Goal: Information Seeking & Learning: Check status

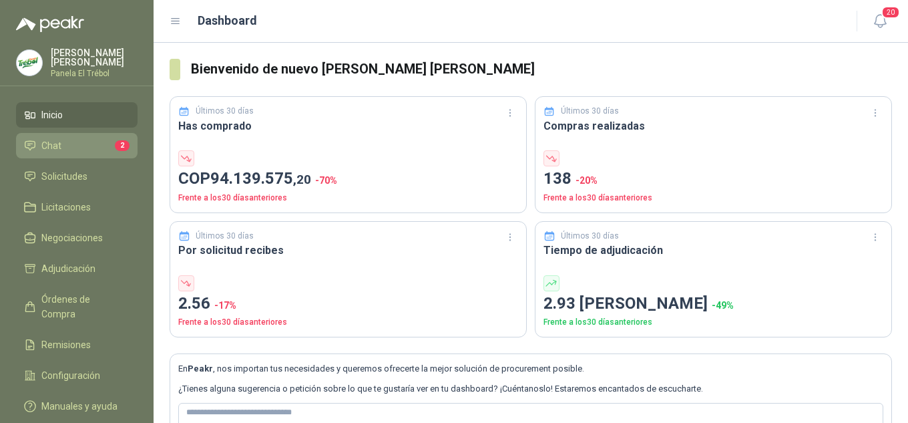
click at [61, 153] on li "Chat 2" at bounding box center [77, 145] width 106 height 15
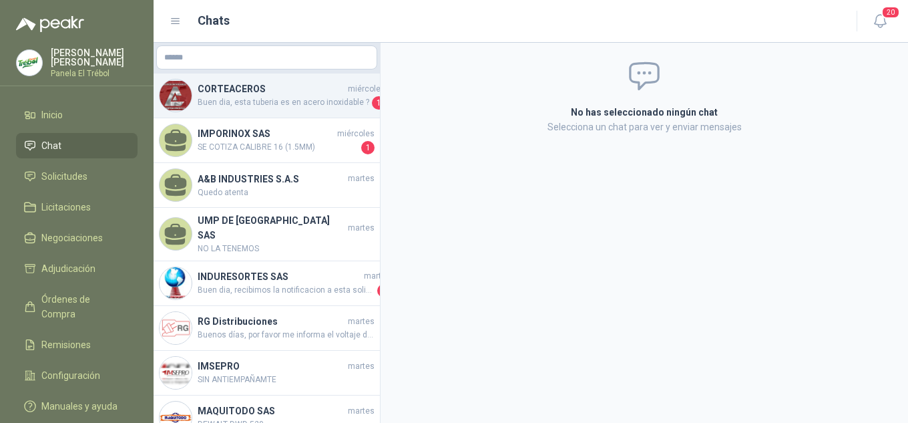
click at [261, 102] on span "Buen dia, esta tuberia es en acero inoxidable ?" at bounding box center [284, 102] width 172 height 13
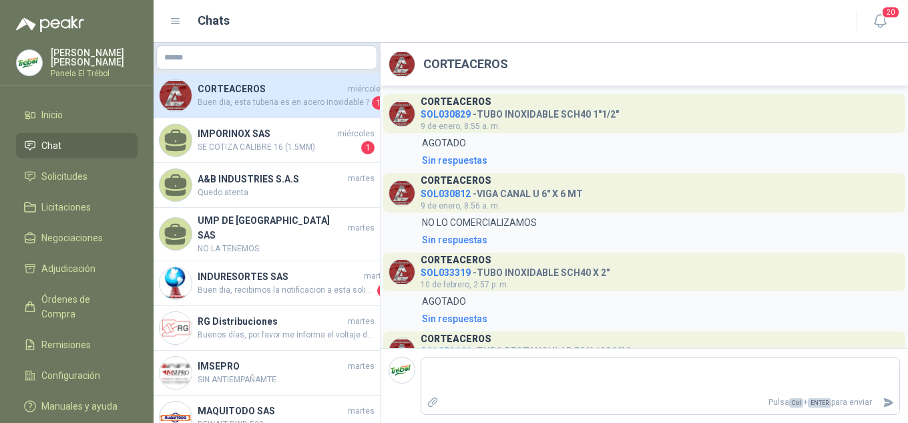
scroll to position [65, 0]
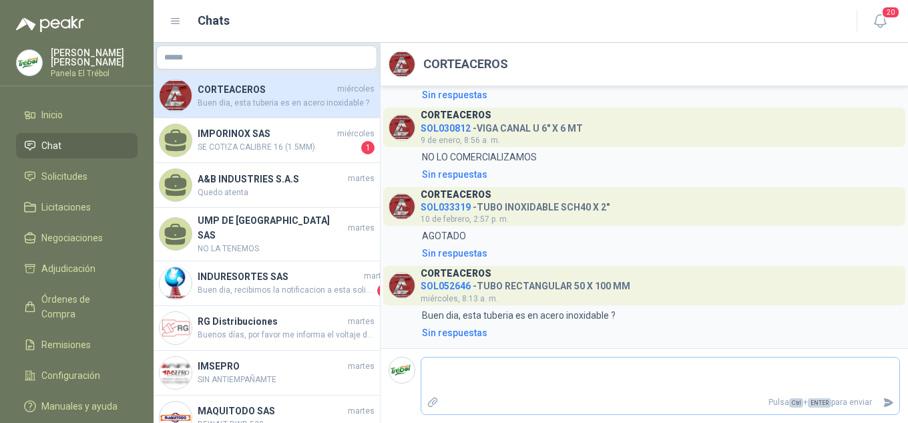
click at [433, 365] on textarea at bounding box center [660, 375] width 478 height 31
type textarea "*"
type textarea "**"
type textarea "****"
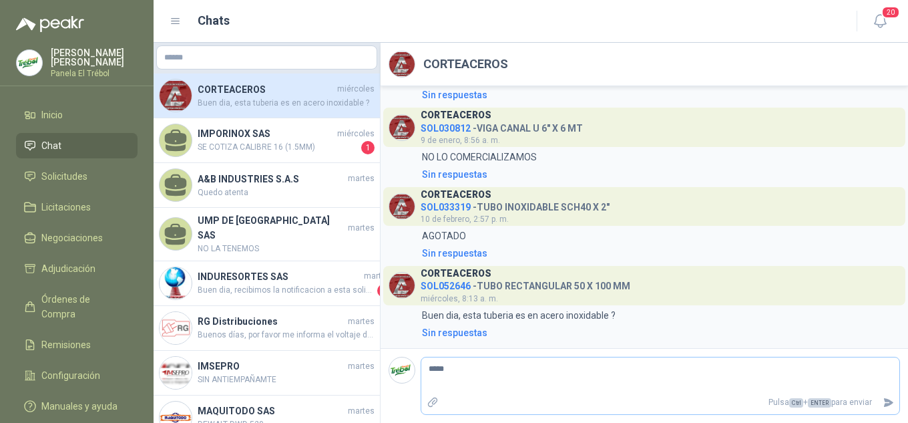
type textarea "*****"
drag, startPoint x: 892, startPoint y: 400, endPoint x: 811, endPoint y: 411, distance: 82.2
click at [892, 401] on icon "Enviar" at bounding box center [888, 402] width 11 height 11
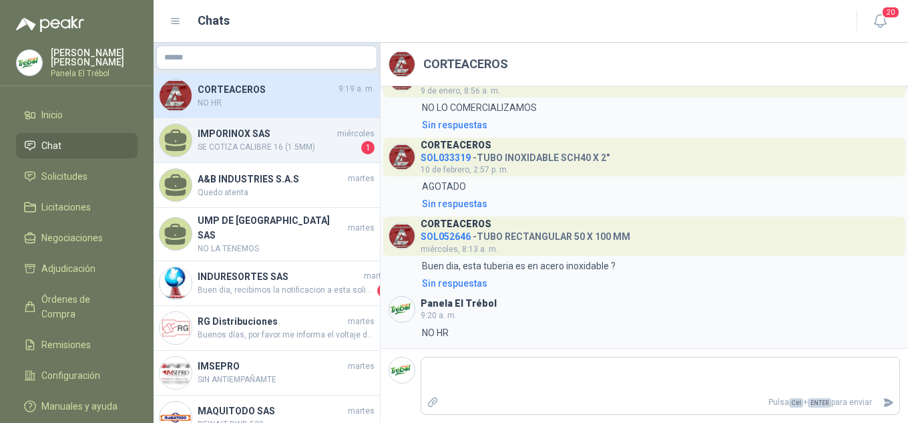
click at [252, 151] on span "SE COTIZA CALIBRE 16 (1.5MM)" at bounding box center [278, 147] width 161 height 13
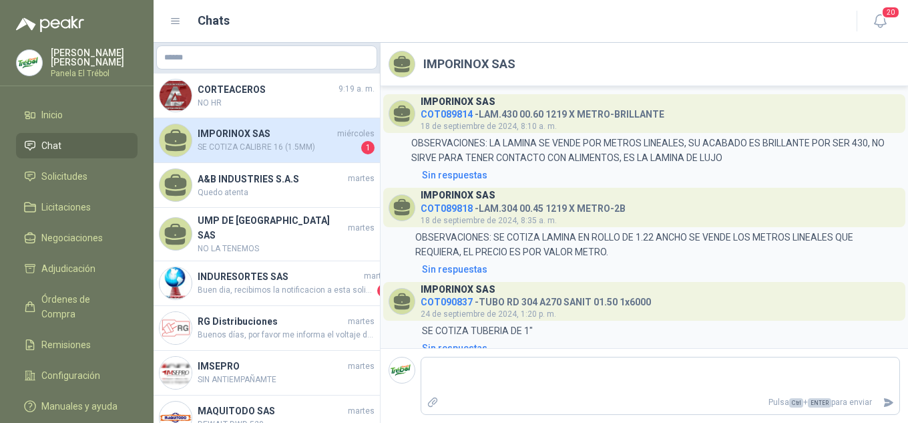
scroll to position [1360, 0]
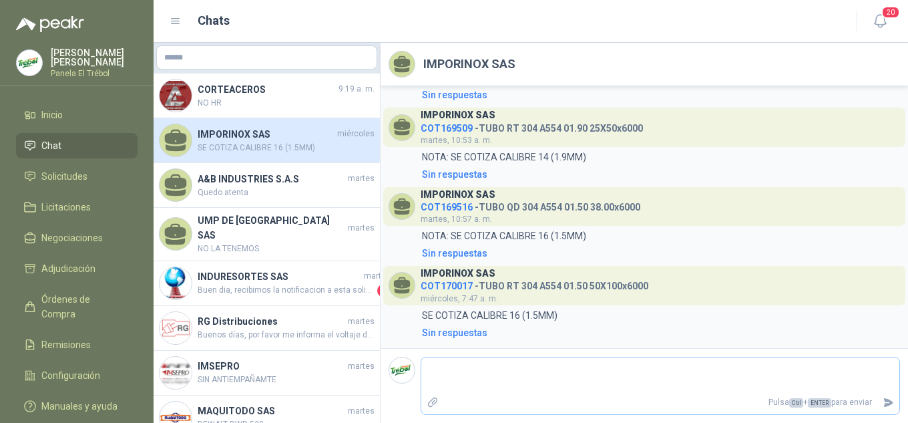
click at [444, 369] on textarea at bounding box center [660, 375] width 478 height 31
type textarea "*"
type textarea "**"
type textarea "****"
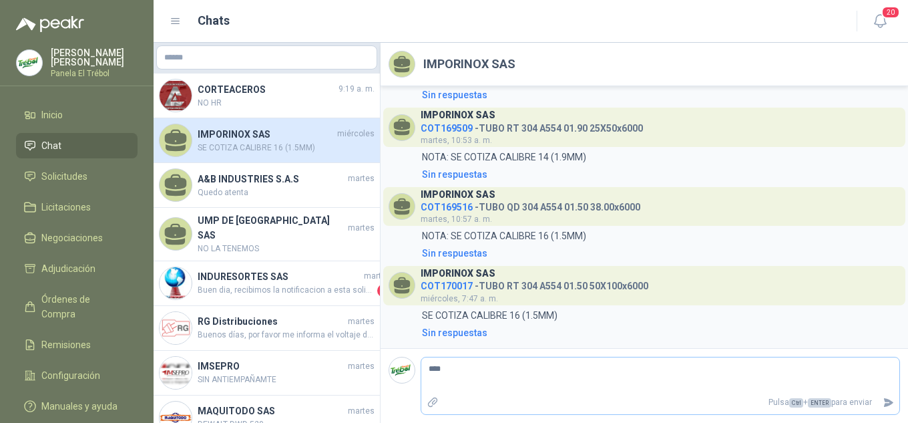
type textarea "*****"
type textarea "******"
type textarea "*******"
type textarea "********"
type textarea "*********"
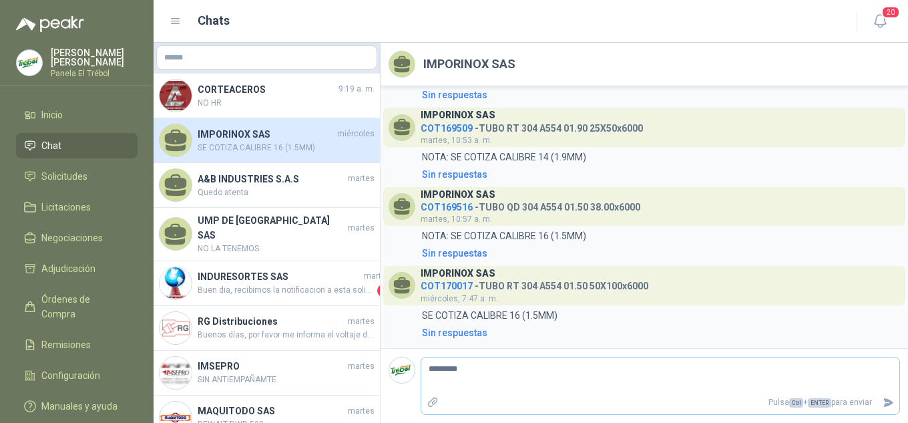
type textarea "**********"
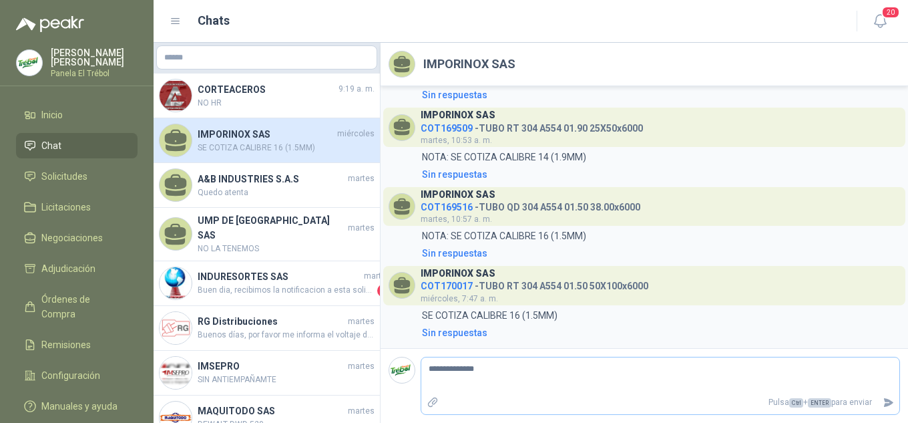
type textarea "**********"
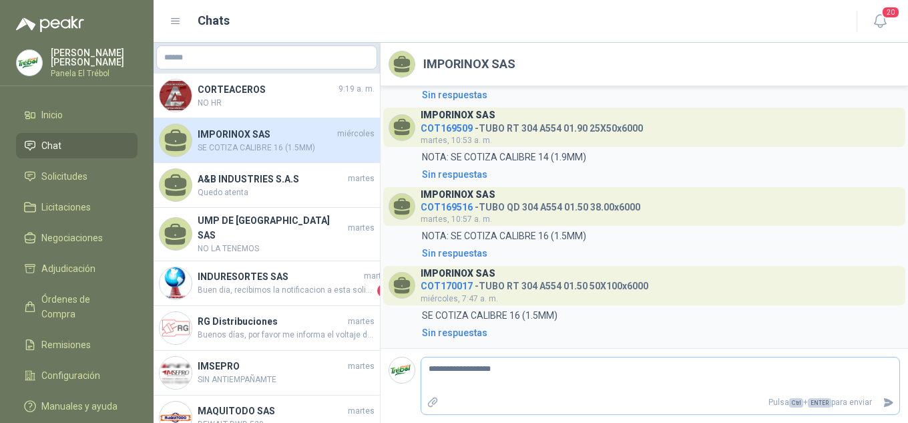
type textarea "**********"
click at [886, 406] on icon "Enviar" at bounding box center [888, 402] width 9 height 9
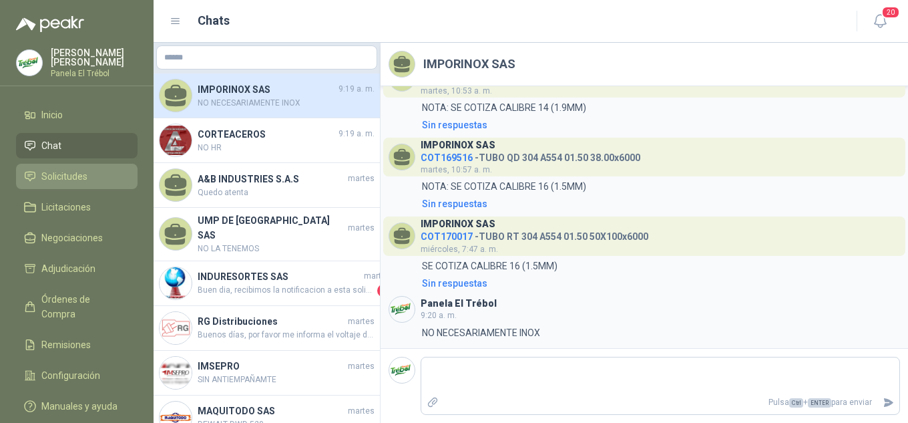
click at [75, 184] on span "Solicitudes" at bounding box center [64, 176] width 46 height 15
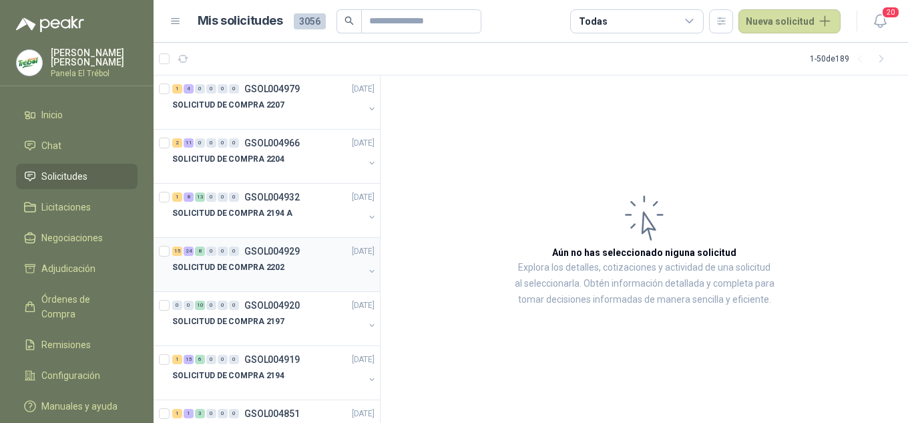
click at [367, 267] on button "button" at bounding box center [372, 271] width 11 height 11
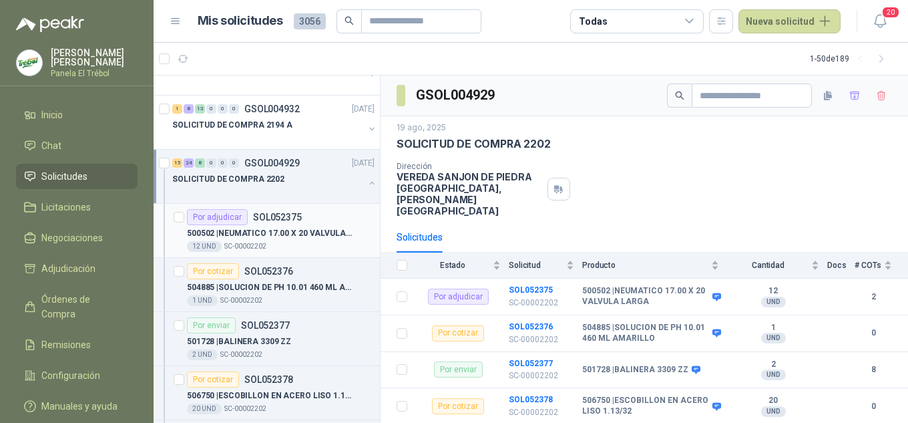
scroll to position [89, 0]
click at [286, 228] on p "500502 | NEUMATICO 17.00 X 20 VALVULA LARGA" at bounding box center [270, 232] width 166 height 13
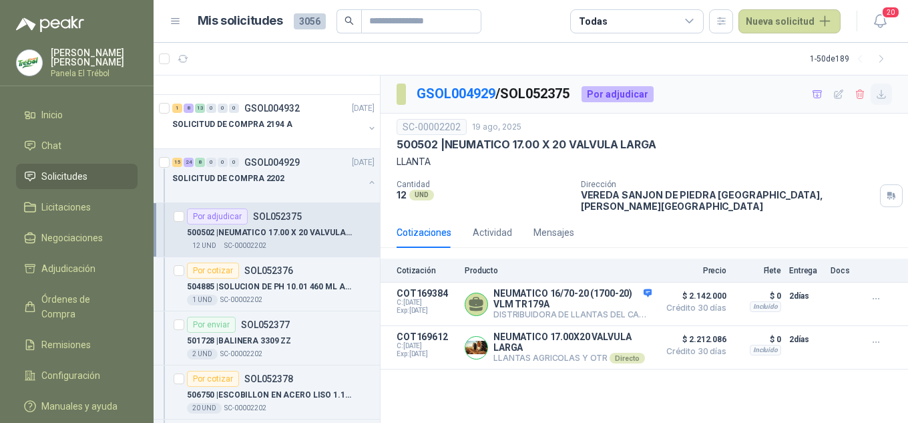
click at [882, 92] on icon "button" at bounding box center [881, 94] width 11 height 11
click at [269, 299] on div "1 UND  SC-00002202" at bounding box center [281, 300] width 188 height 11
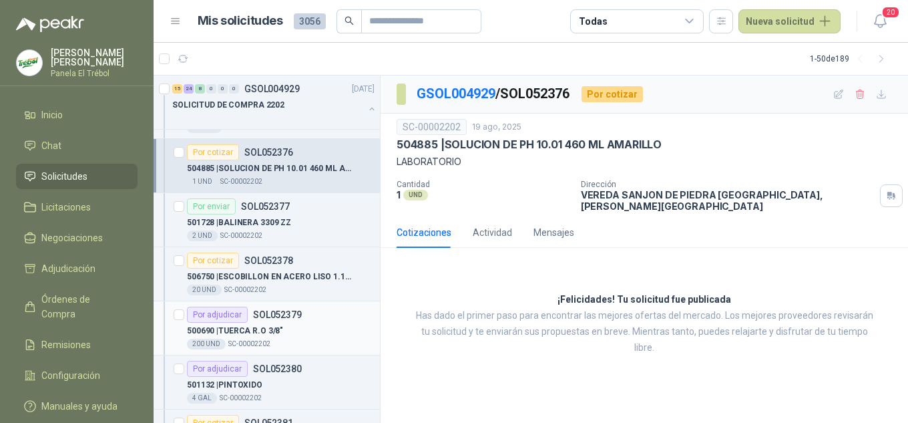
scroll to position [222, 0]
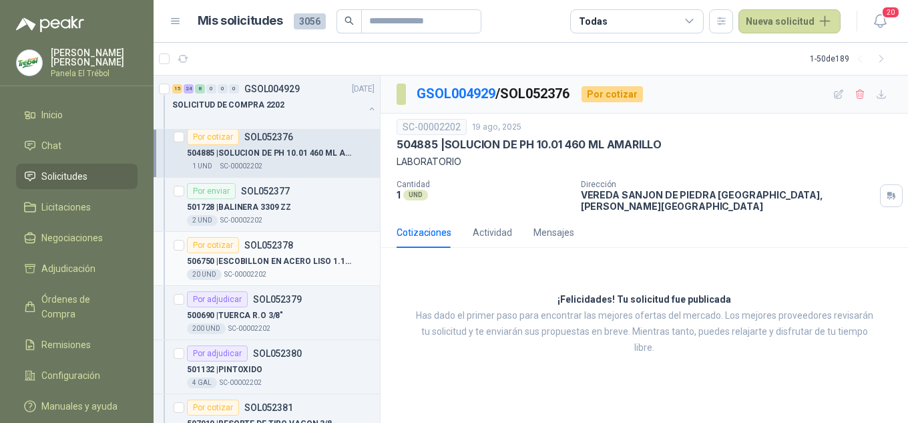
click at [269, 262] on p "506750 | ESCOBILLON EN ACERO LISO 1.13/32" at bounding box center [270, 261] width 166 height 13
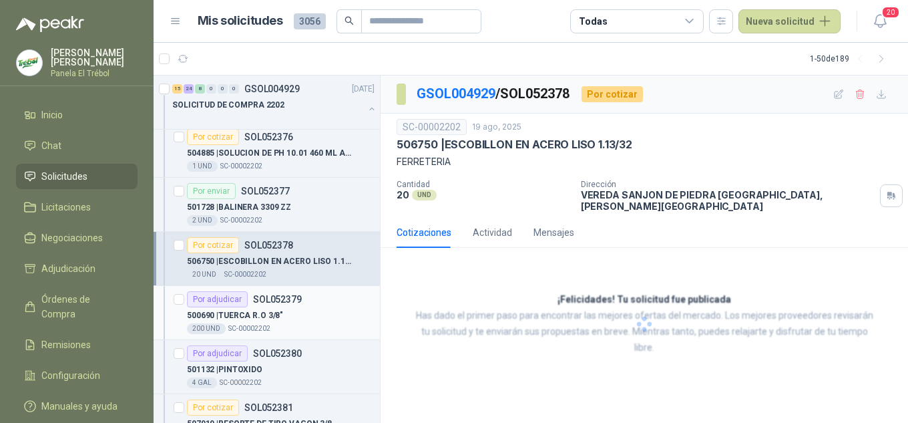
click at [255, 311] on p "500690 | TUERCA R.O 3/8"" at bounding box center [235, 315] width 96 height 13
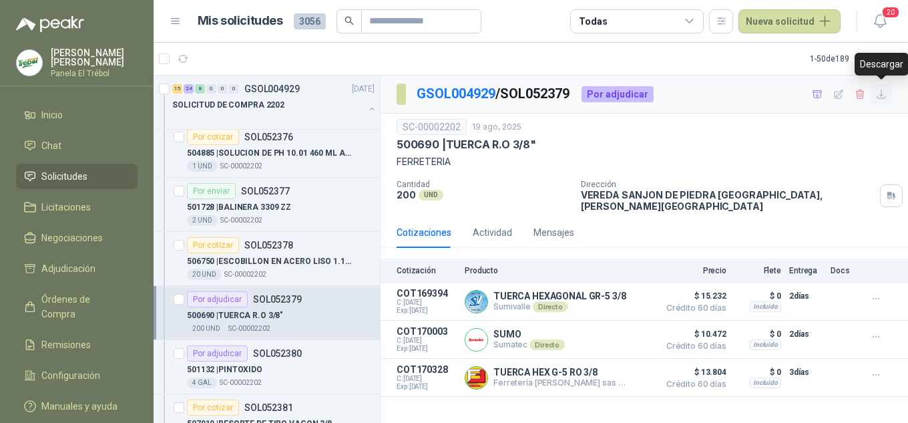
click at [884, 94] on icon "button" at bounding box center [882, 94] width 8 height 8
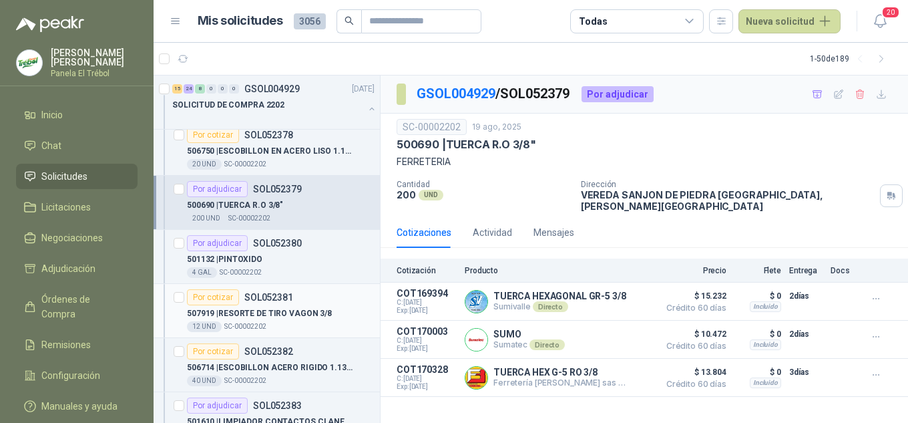
scroll to position [356, 0]
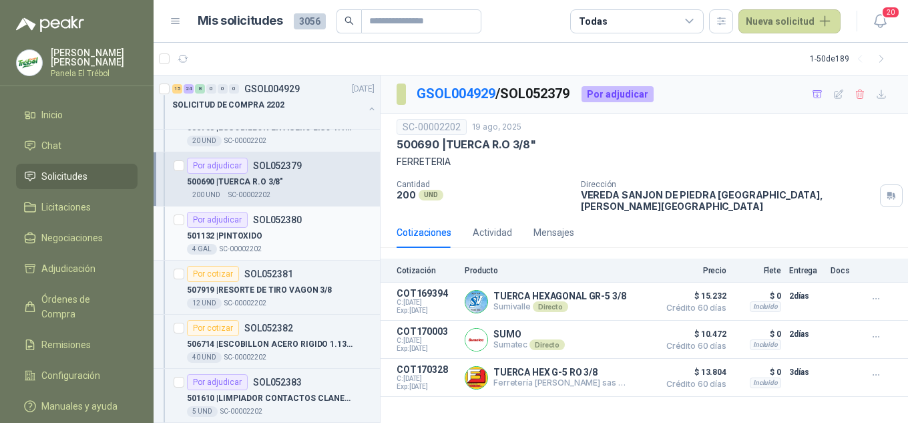
click at [248, 246] on p "SC-00002202" at bounding box center [241, 249] width 42 height 11
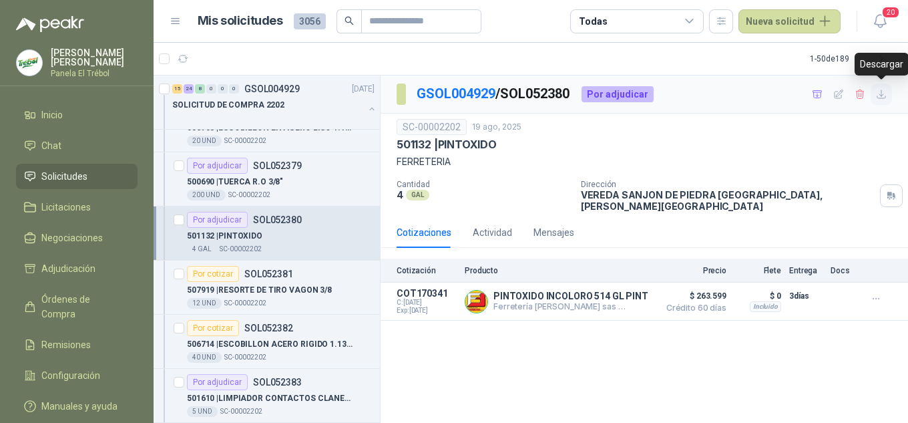
click at [881, 96] on icon "button" at bounding box center [881, 94] width 11 height 11
click at [264, 309] on article "Por cotizar SOL052381 507919 | RESORTE DE TIRO VAGON 3/8 12 UND  SC-00002202" at bounding box center [267, 287] width 226 height 54
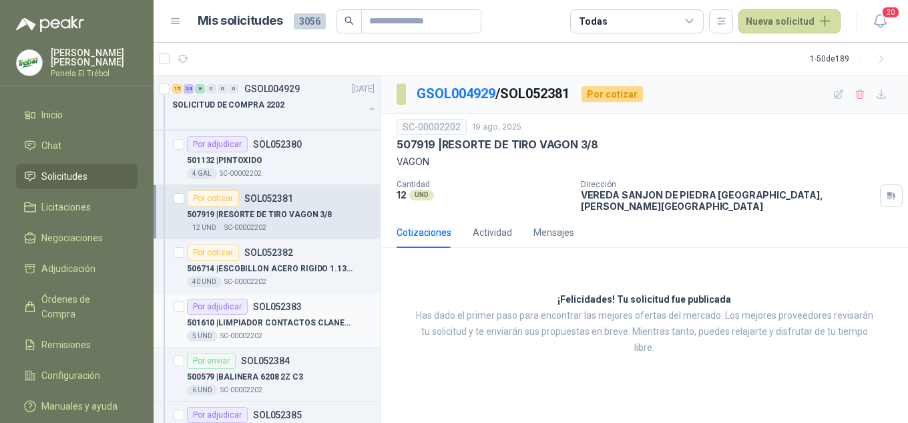
scroll to position [446, 0]
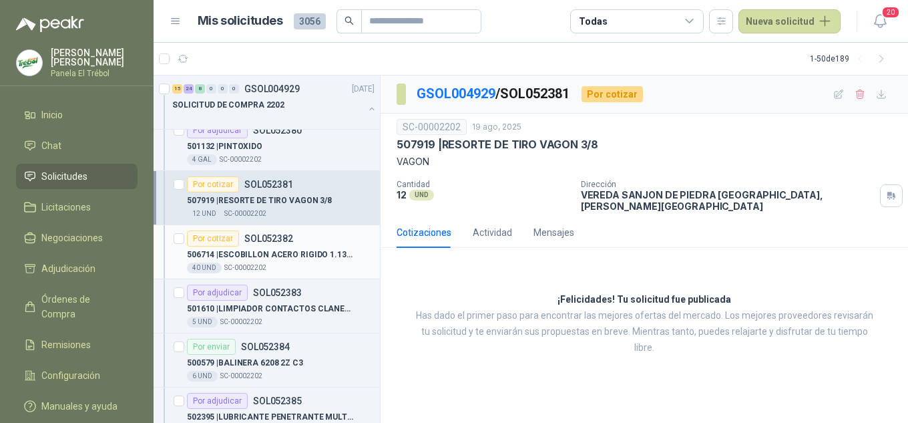
click at [272, 248] on p "506714 | ESCOBILLON ACERO RIGIDO 1.13/32" at bounding box center [270, 254] width 166 height 13
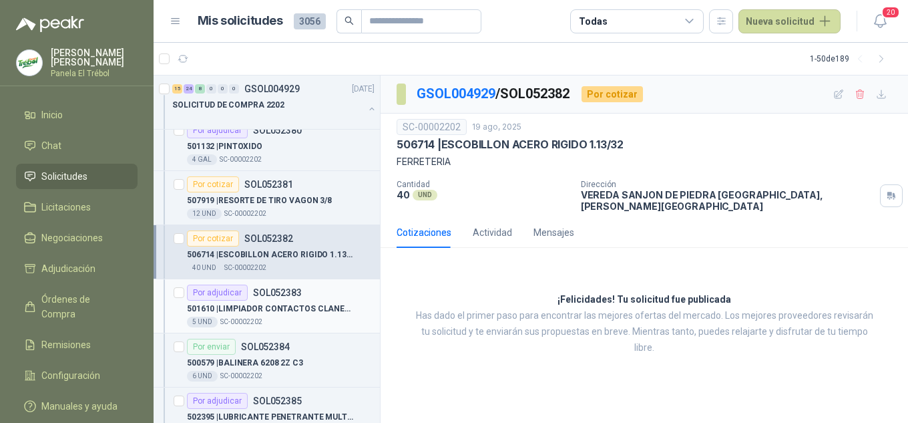
click at [270, 289] on p "SOL052383" at bounding box center [277, 292] width 49 height 9
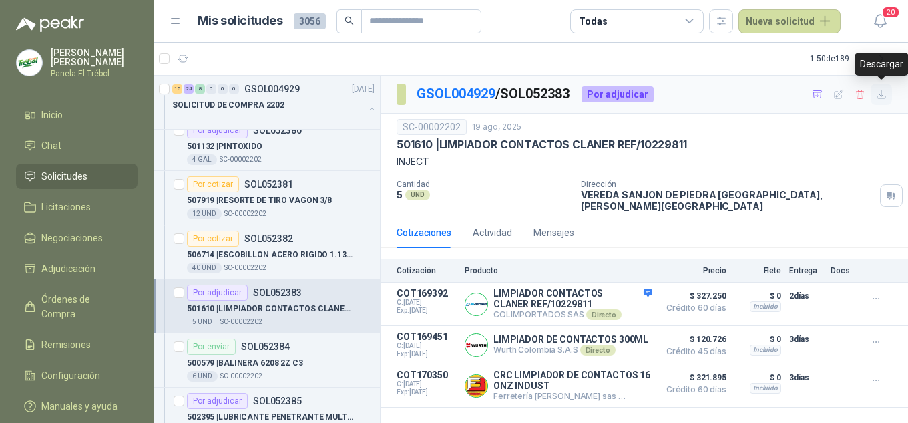
click at [882, 98] on icon "button" at bounding box center [881, 94] width 11 height 11
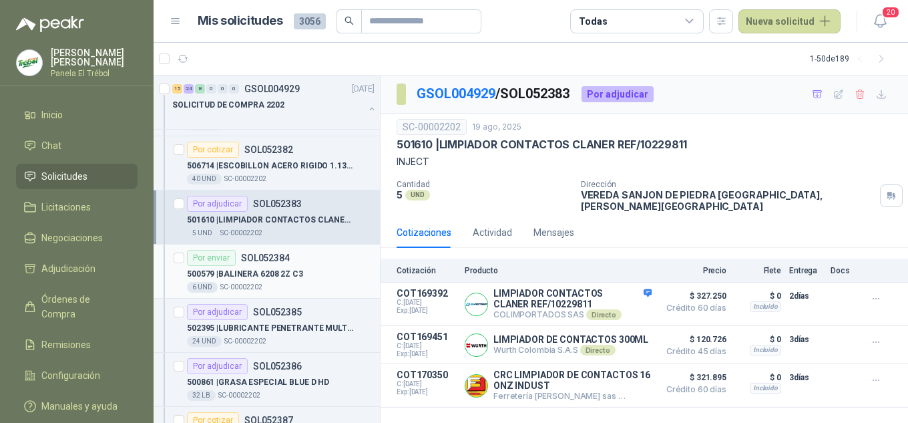
click at [248, 271] on p "500579 | BALINERA 6208 2Z C3" at bounding box center [245, 274] width 116 height 13
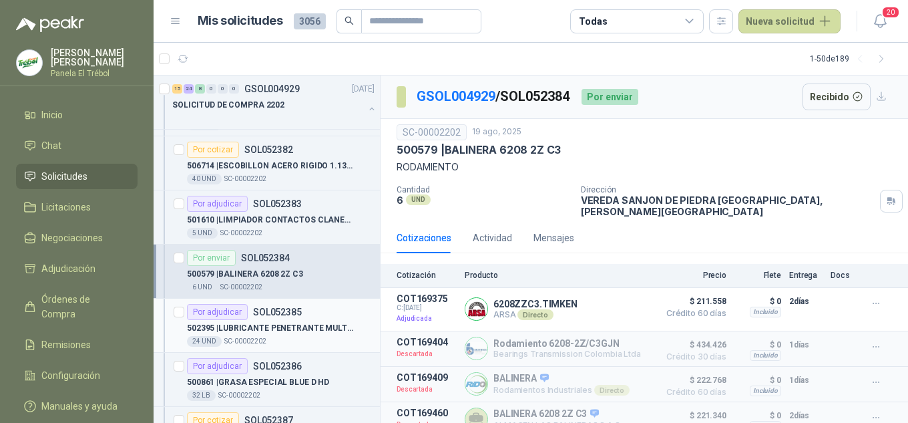
click at [252, 319] on div "Por adjudicar SOL052385" at bounding box center [244, 312] width 115 height 16
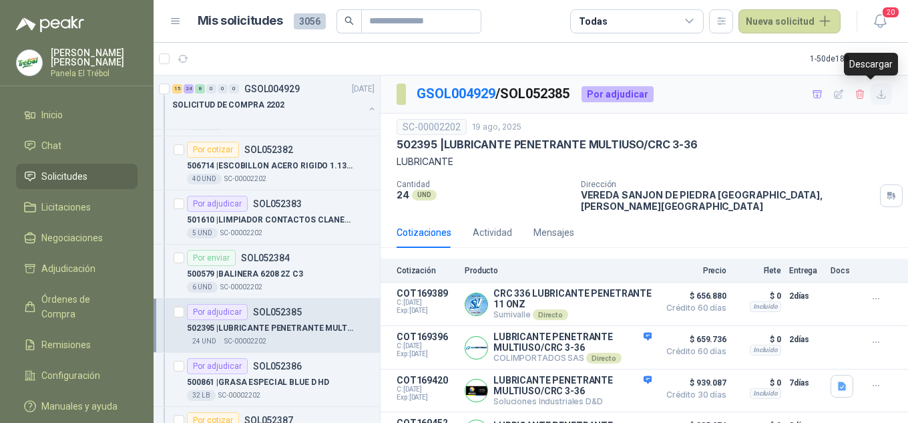
click at [876, 96] on icon "button" at bounding box center [881, 94] width 11 height 11
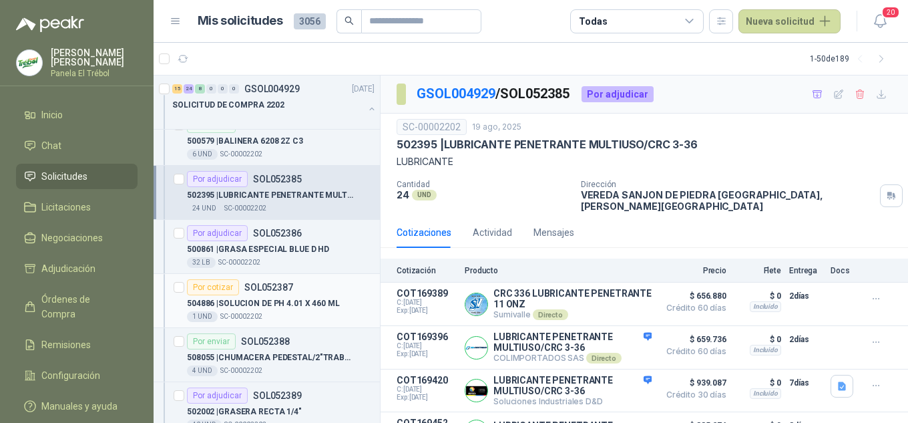
scroll to position [668, 0]
click at [283, 257] on div "32 LB  SC-00002202" at bounding box center [281, 261] width 188 height 11
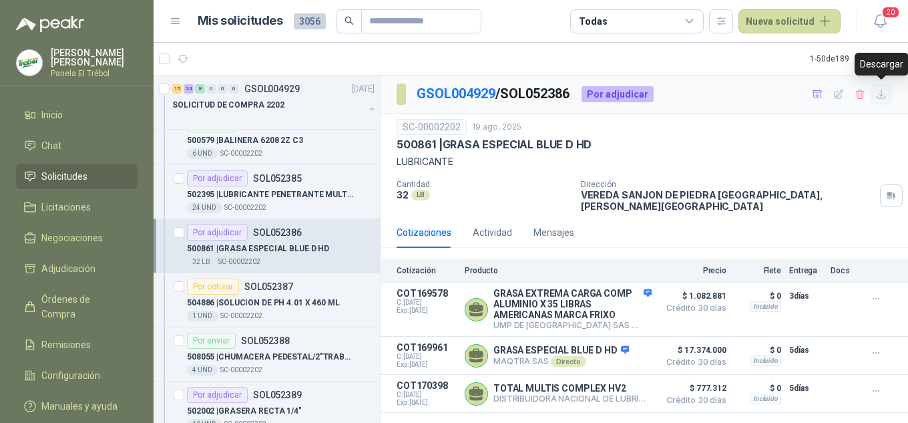
click at [883, 98] on icon "button" at bounding box center [881, 94] width 11 height 11
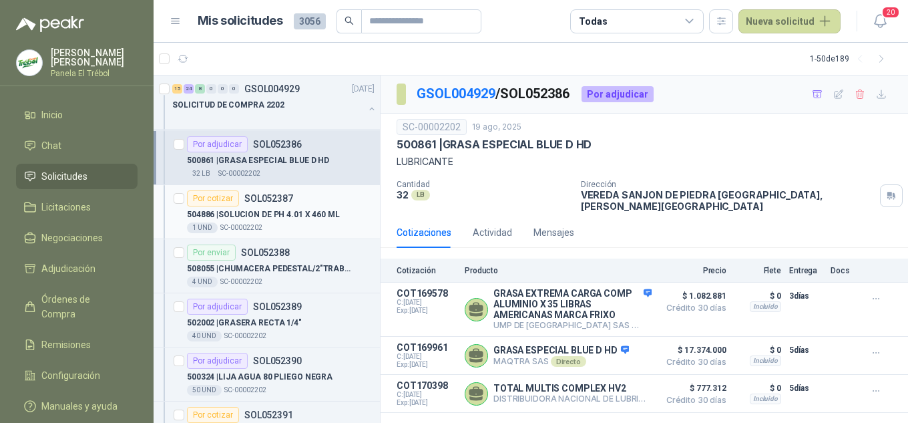
scroll to position [757, 0]
click at [301, 212] on p "504886 | SOLUCION DE PH 4.01 X 460 ML" at bounding box center [263, 214] width 153 height 13
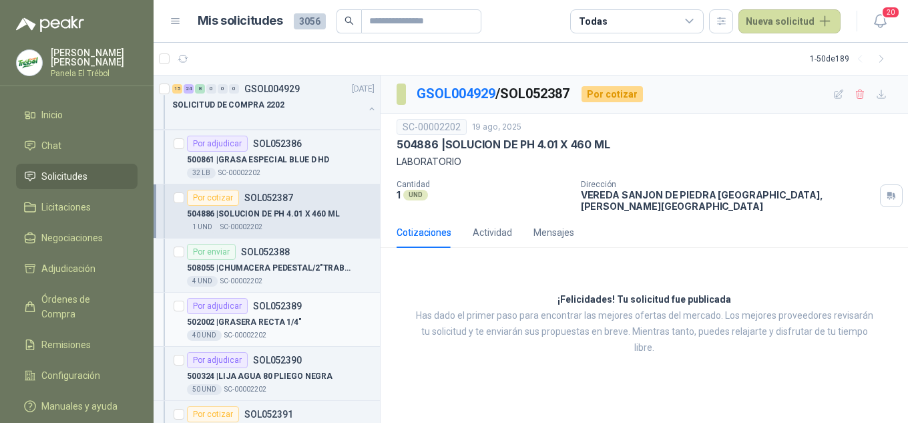
click at [246, 319] on p "502002 | GRASERA RECTA 1/4"" at bounding box center [244, 322] width 115 height 13
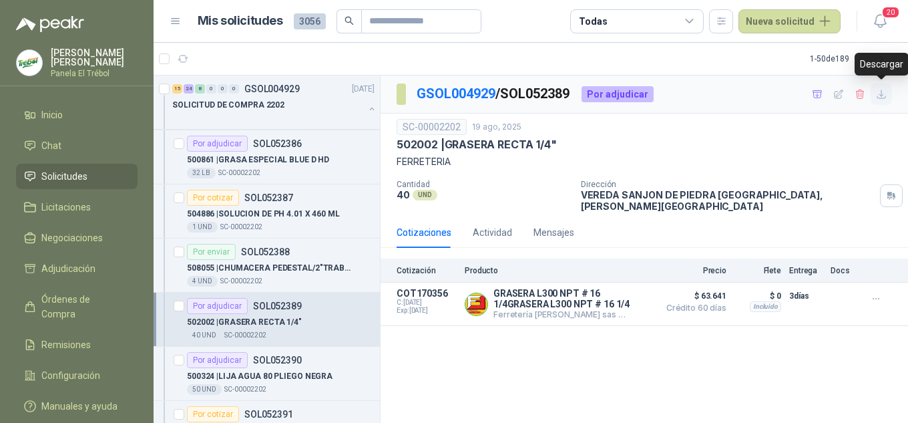
click at [885, 100] on button "button" at bounding box center [881, 93] width 21 height 21
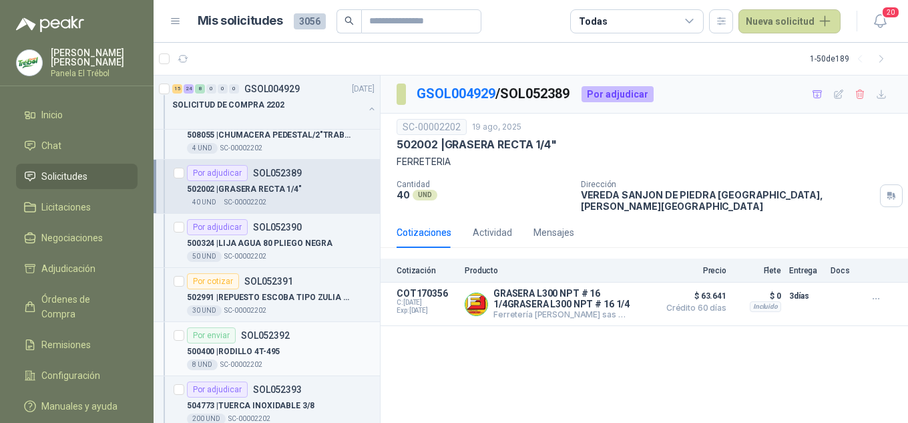
scroll to position [890, 0]
click at [267, 246] on p "500324 | LIJA AGUA 80 PLIEGO NEGRA" at bounding box center [260, 242] width 146 height 13
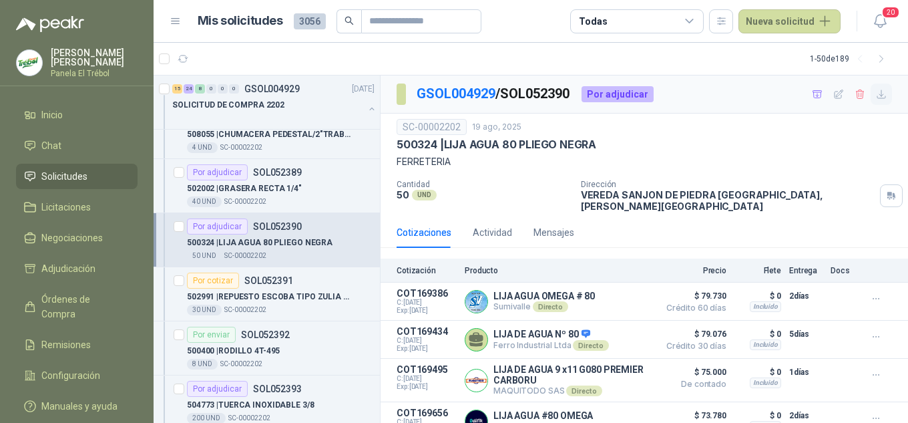
click at [872, 102] on button "button" at bounding box center [881, 93] width 21 height 21
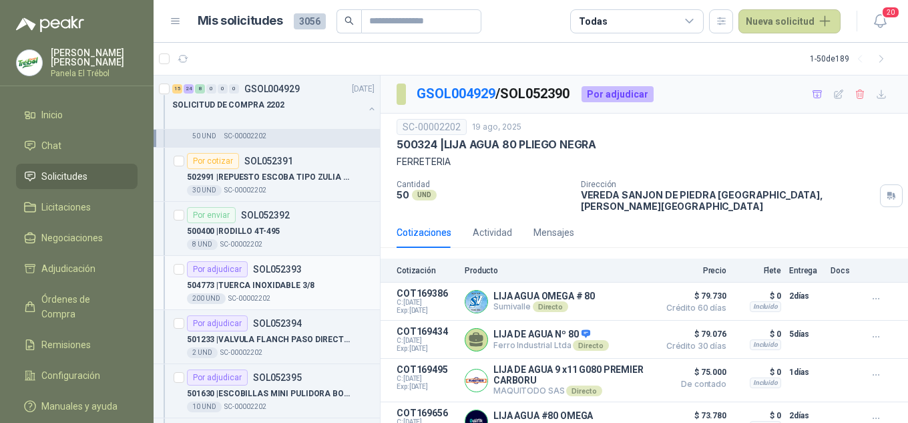
scroll to position [1024, 0]
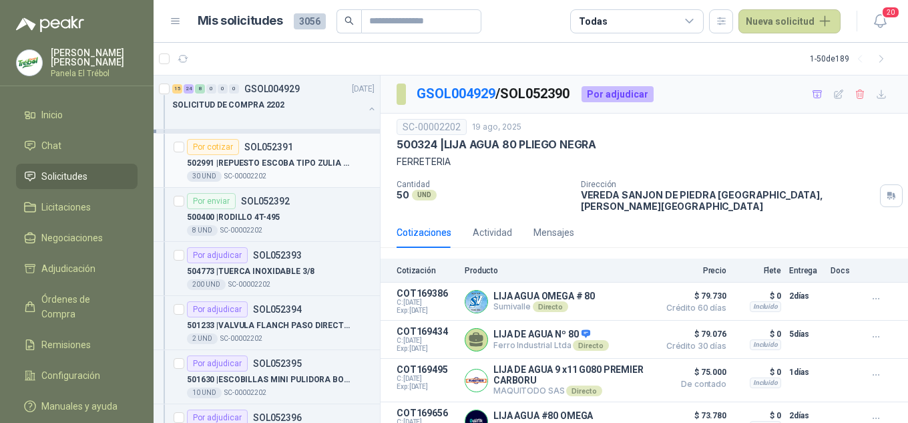
click at [264, 162] on p "502991 | REPUESTO ESCOBA TIPO ZULIA DURA" at bounding box center [270, 163] width 166 height 13
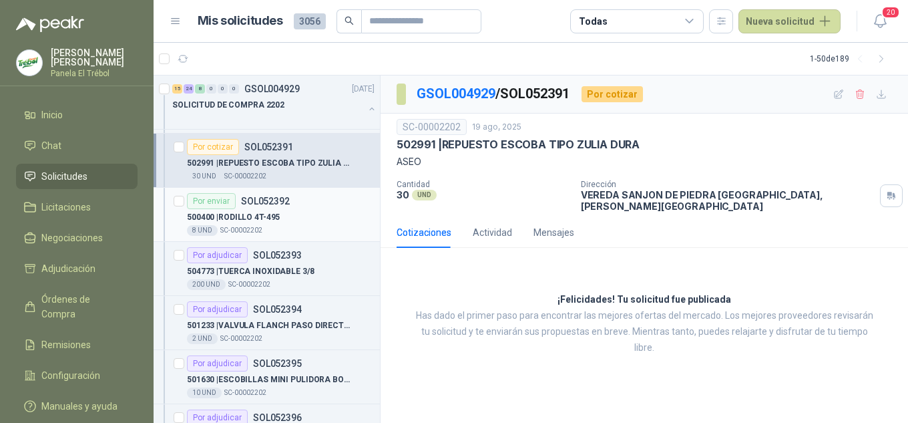
click at [291, 216] on div "500400 | RODILLO 4T-495" at bounding box center [281, 217] width 188 height 16
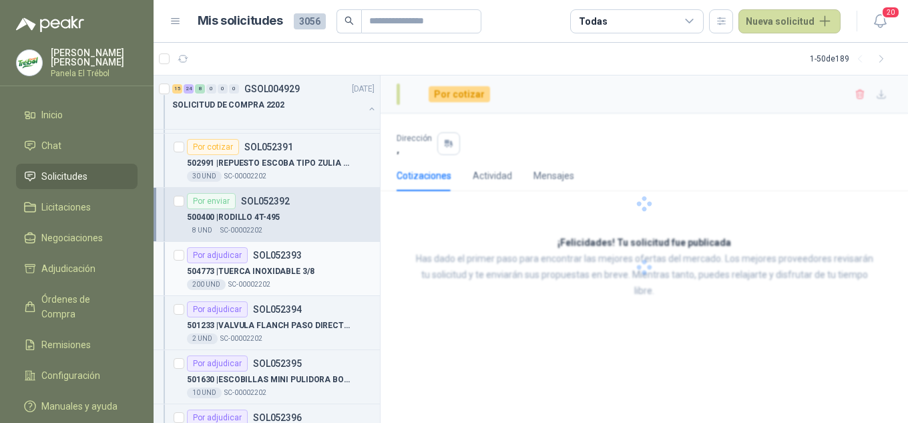
click at [282, 279] on div "200 UND  SC-00002202" at bounding box center [281, 284] width 188 height 11
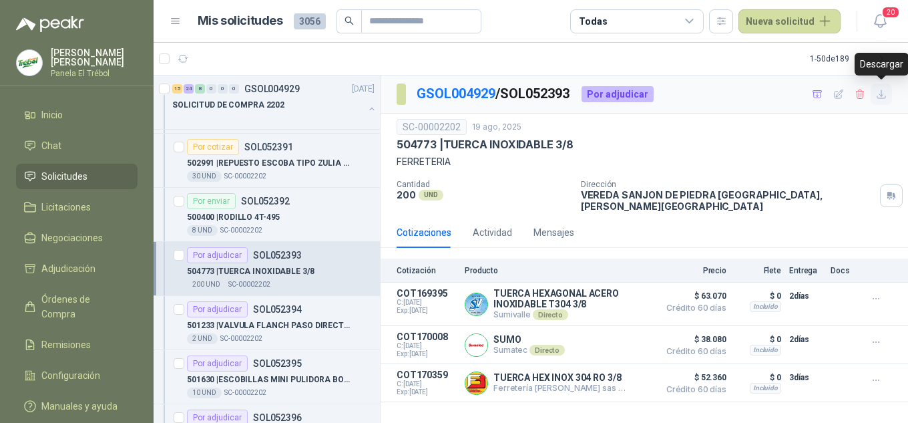
click at [876, 100] on icon "button" at bounding box center [881, 94] width 11 height 11
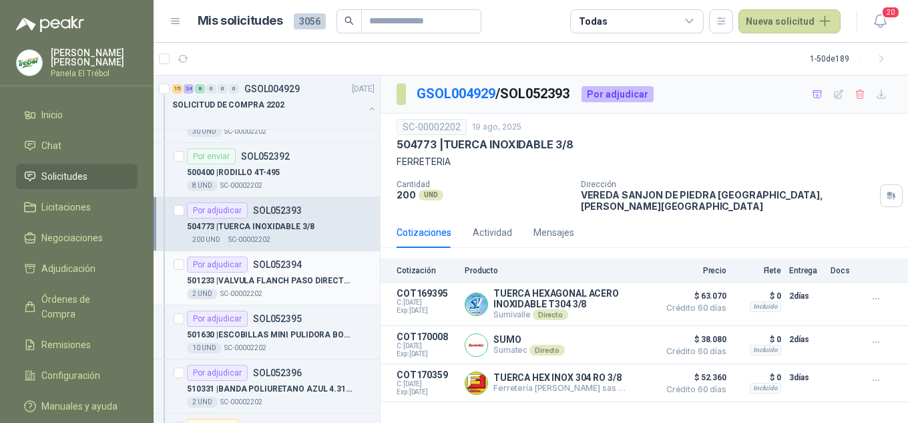
click at [256, 279] on p "501233 | VALVULA FLANCH PASO DIRECTO 3" X 150 PSI" at bounding box center [270, 281] width 166 height 13
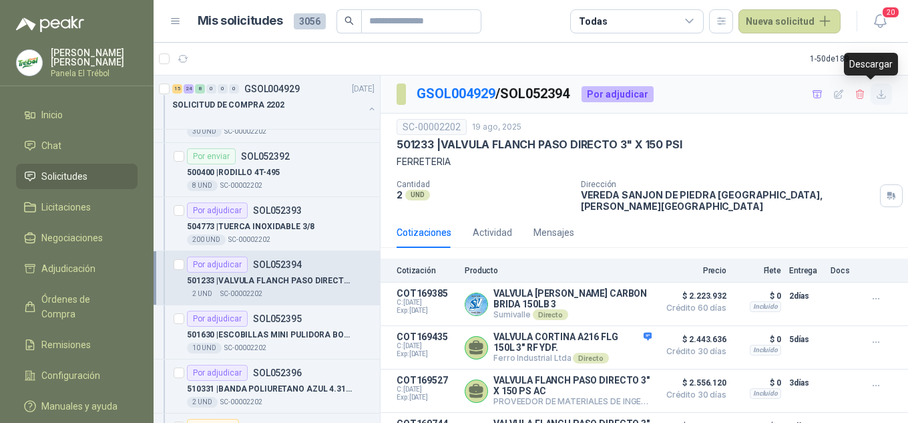
click at [878, 95] on icon "button" at bounding box center [882, 94] width 8 height 8
click at [264, 327] on div "501630 | ESCOBILLAS MINI PULIDORA BOSH" at bounding box center [281, 335] width 188 height 16
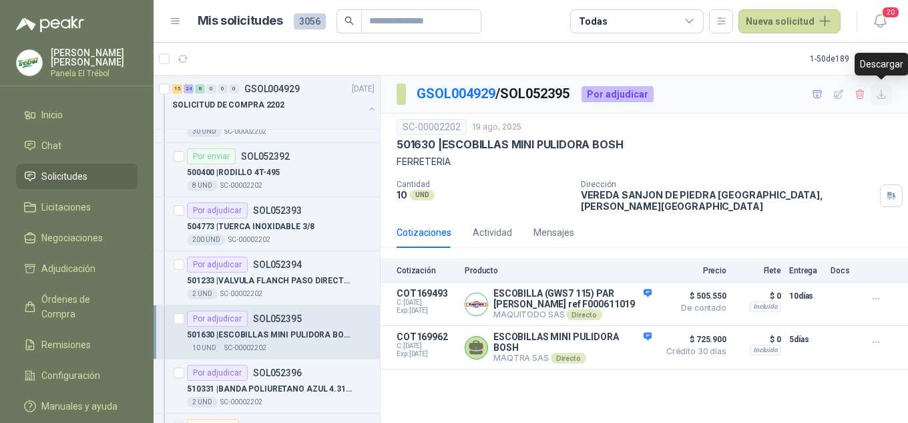
click at [879, 96] on icon "button" at bounding box center [881, 94] width 11 height 11
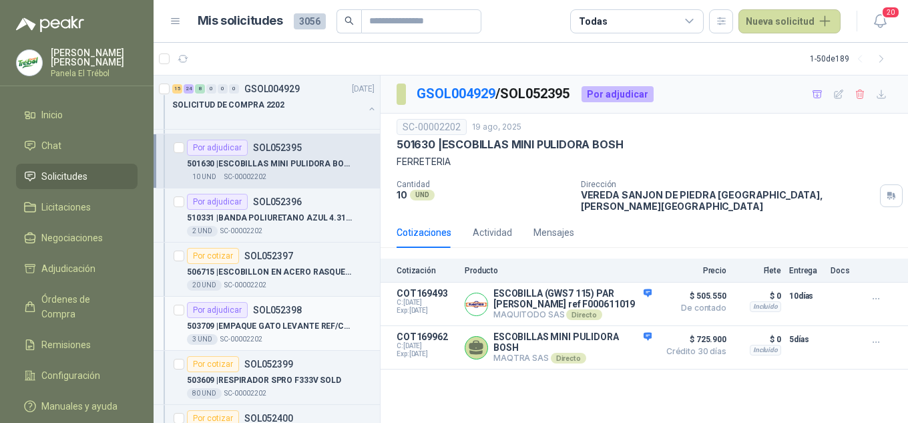
scroll to position [1247, 0]
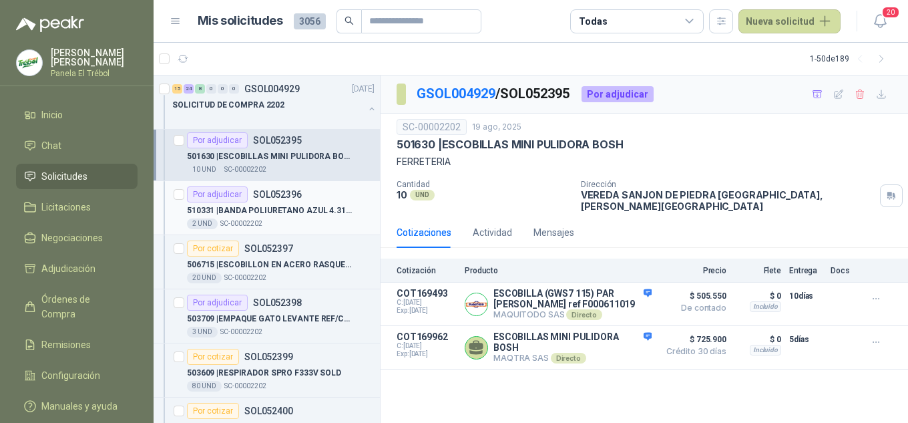
click at [269, 215] on p "510331 | BANDA POLIURETANO AZUL 4.31CM X 39CM ANC" at bounding box center [270, 210] width 166 height 13
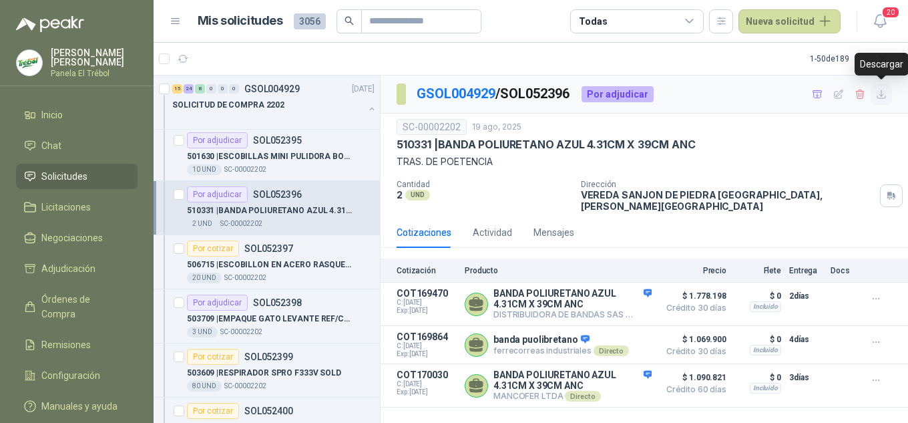
click at [881, 97] on icon "button" at bounding box center [881, 94] width 11 height 11
click at [264, 319] on p "503709 | EMPAQUE GATO LEVANTE REF/CB11457801 ALZADORA 1850" at bounding box center [270, 319] width 166 height 13
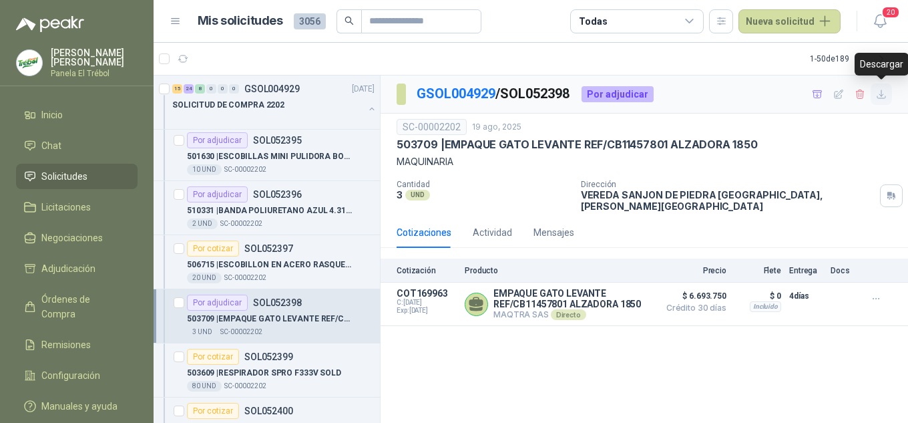
click at [882, 95] on icon "button" at bounding box center [882, 94] width 8 height 8
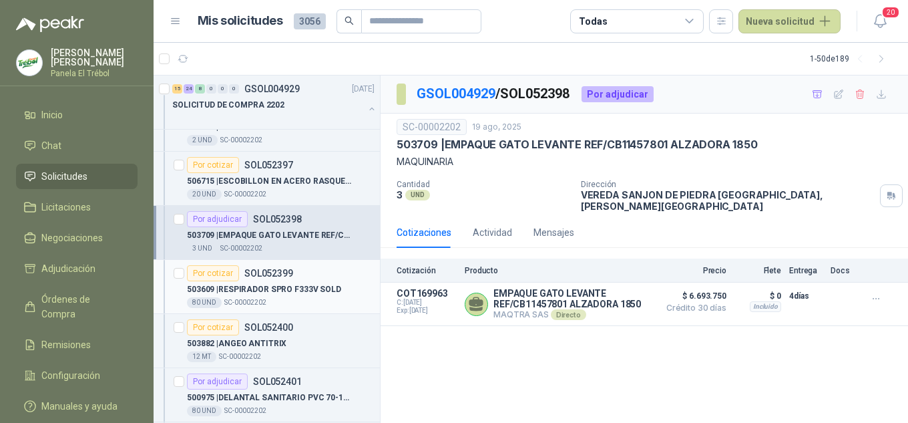
scroll to position [1336, 0]
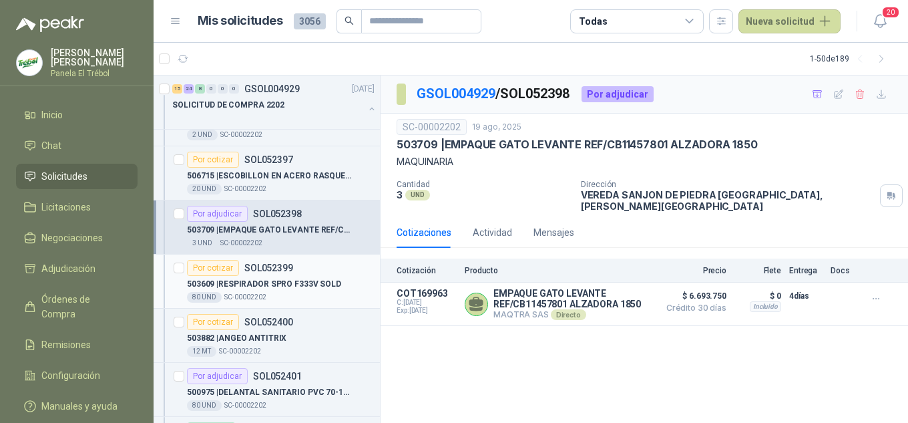
click at [268, 289] on p "503609 | RESPIRADOR SPRO F333V SOLD" at bounding box center [264, 284] width 154 height 13
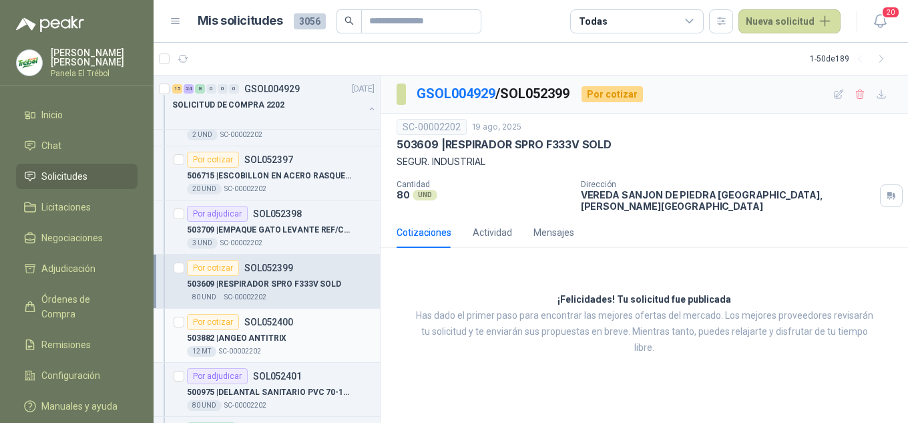
click at [273, 337] on p "503882 | ANGEO ANTITRIX" at bounding box center [237, 338] width 100 height 13
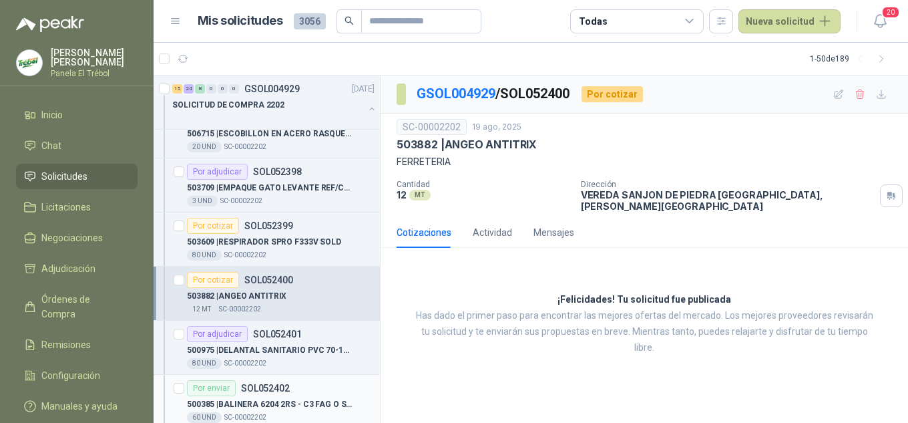
scroll to position [1425, 0]
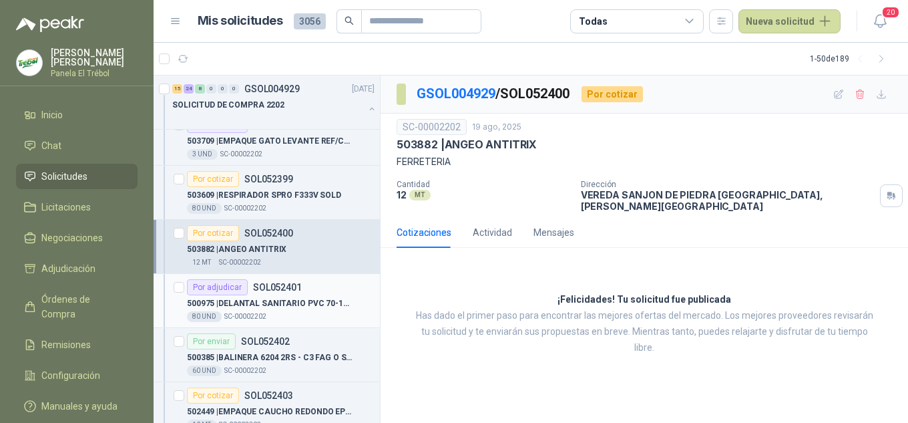
click at [273, 296] on div "500975 | DELANTAL SANITARIO PVC 70-100 BLANCO" at bounding box center [281, 303] width 188 height 16
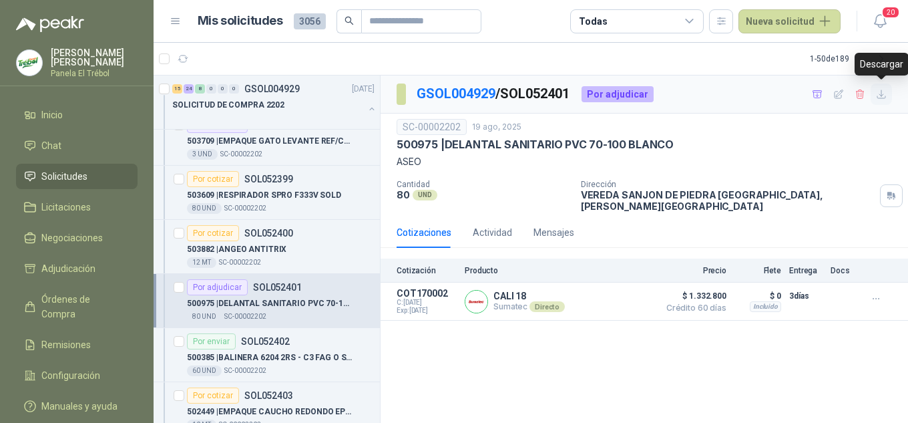
click at [880, 95] on icon "button" at bounding box center [882, 94] width 8 height 8
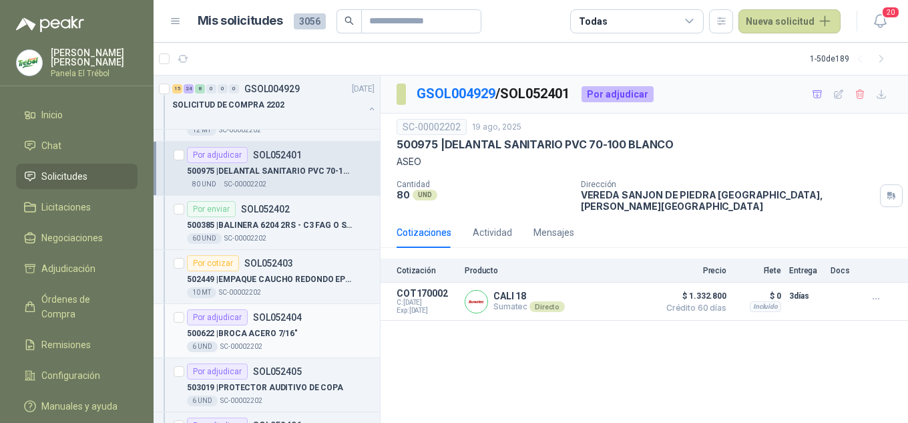
scroll to position [1558, 0]
click at [255, 327] on p "500622 | BROCA ACERO 7/16"" at bounding box center [242, 332] width 111 height 13
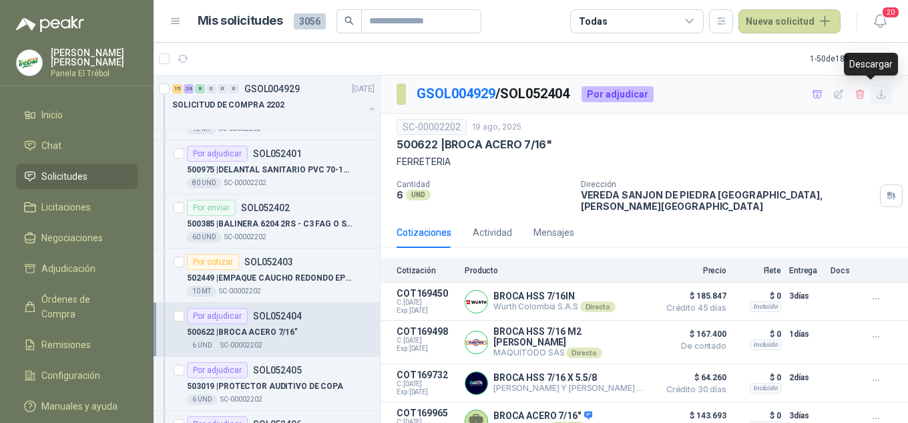
click at [876, 92] on icon "button" at bounding box center [881, 94] width 11 height 11
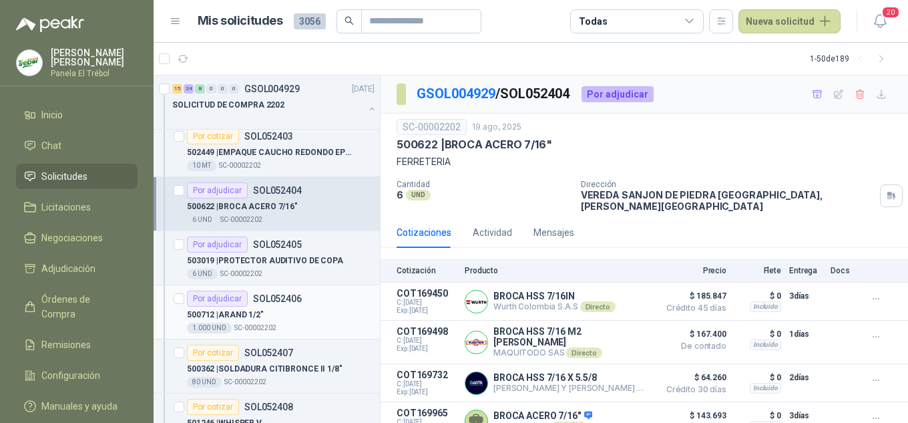
scroll to position [1692, 0]
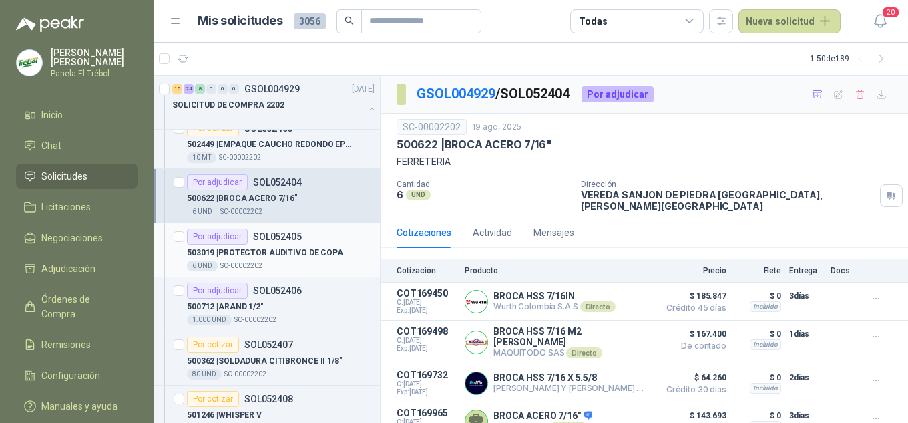
click at [271, 260] on div "503019 | PROTECTOR AUDITIVO DE COPA" at bounding box center [281, 252] width 188 height 16
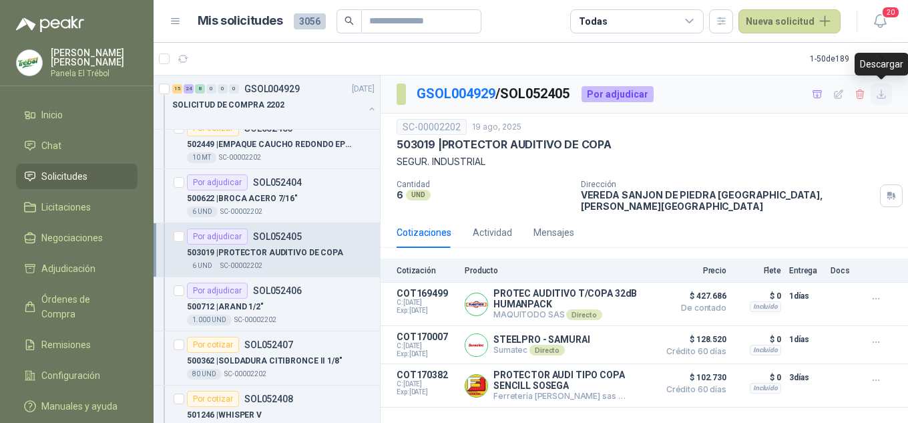
click at [878, 92] on icon "button" at bounding box center [881, 94] width 11 height 11
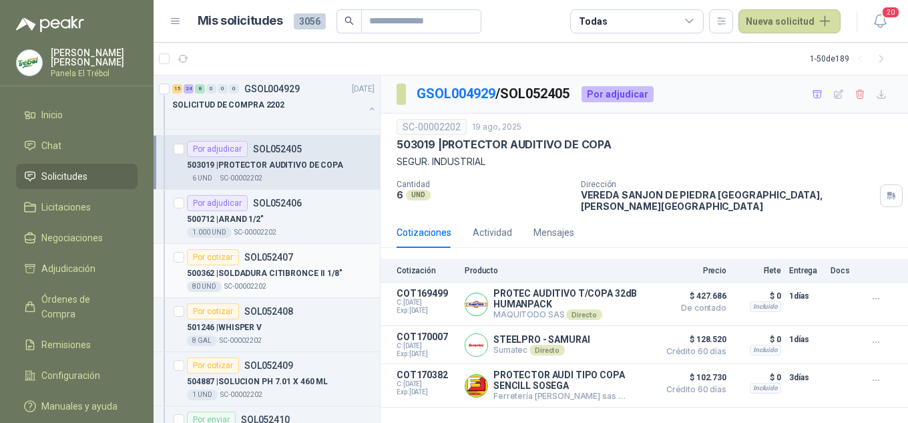
scroll to position [1781, 0]
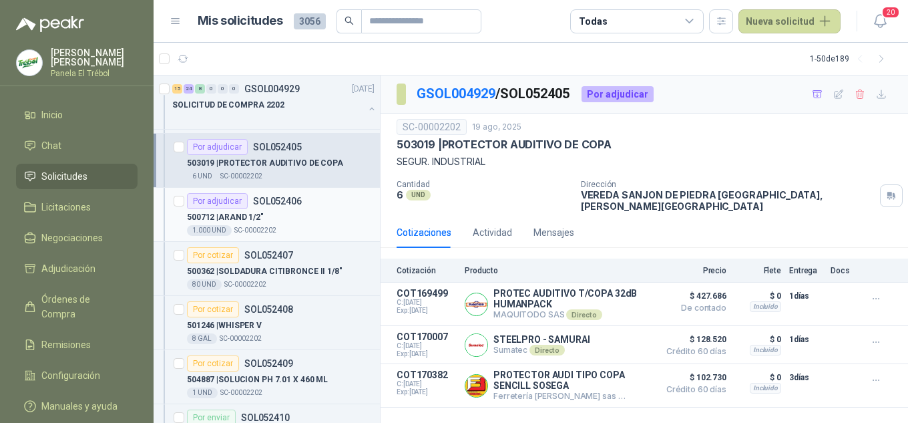
click at [258, 216] on p "500712 | ARAND 1/2"" at bounding box center [225, 217] width 77 height 13
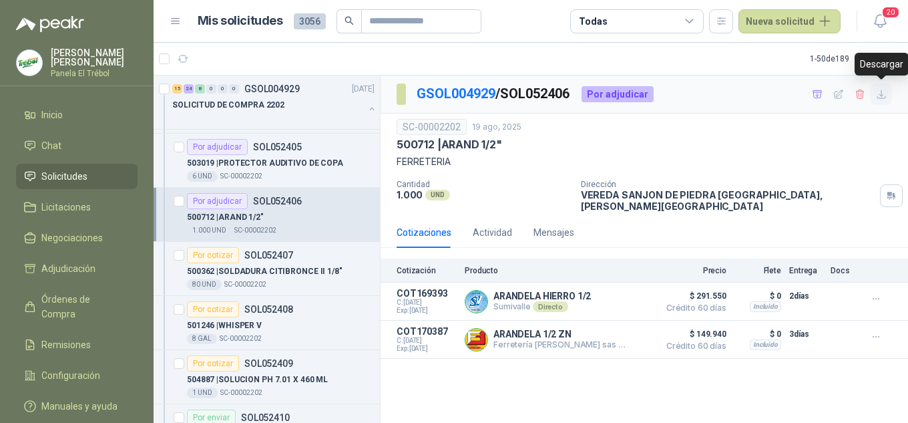
click at [885, 94] on icon "button" at bounding box center [881, 94] width 11 height 11
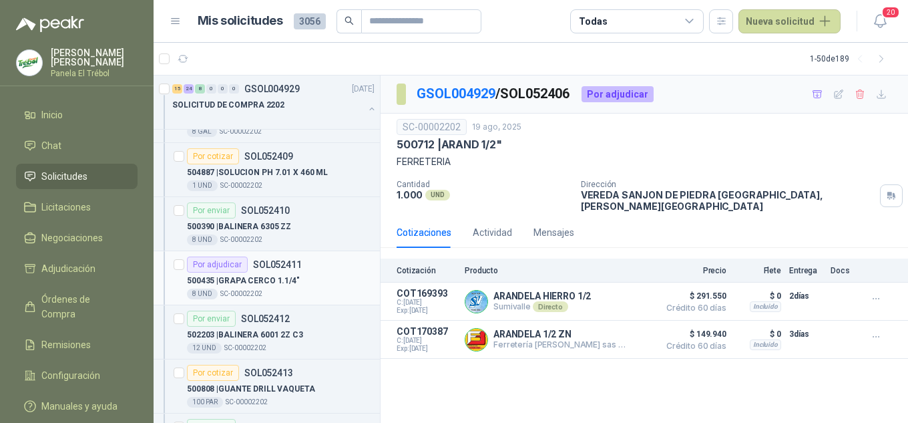
scroll to position [2049, 0]
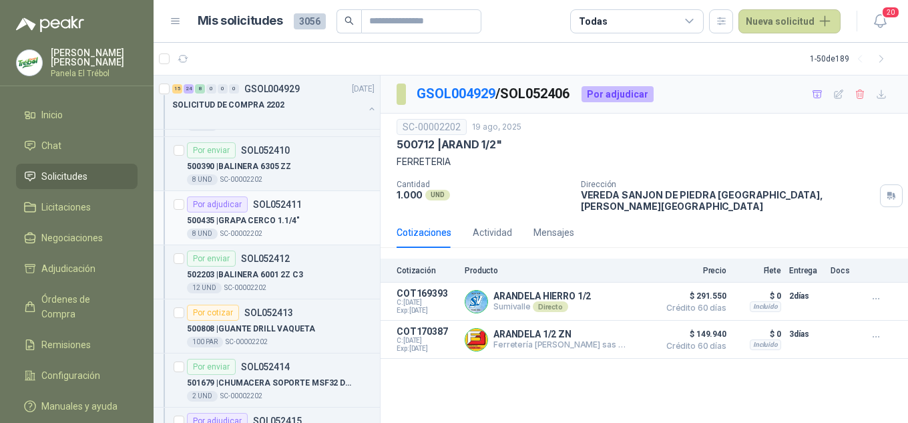
click at [263, 224] on p "500435 | GRAPA CERCO 1.1/4"" at bounding box center [243, 220] width 113 height 13
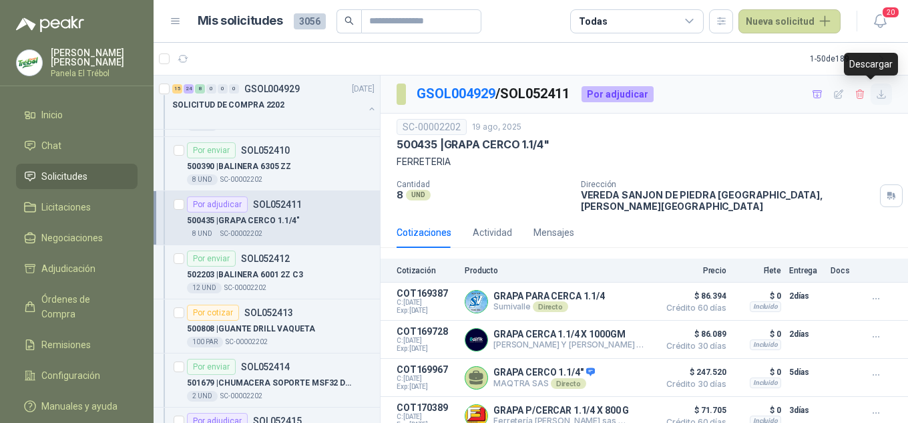
click at [878, 96] on icon "button" at bounding box center [882, 94] width 8 height 8
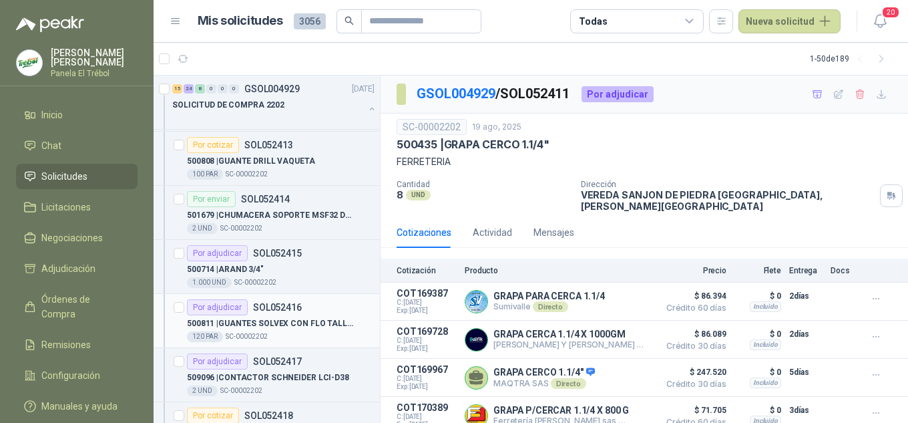
scroll to position [2226, 0]
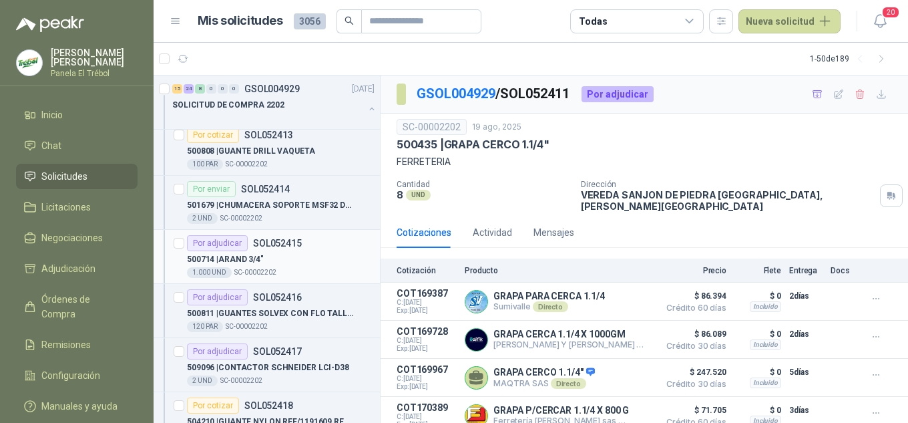
click at [236, 251] on div "500714 | ARAND 3/4"" at bounding box center [281, 259] width 188 height 16
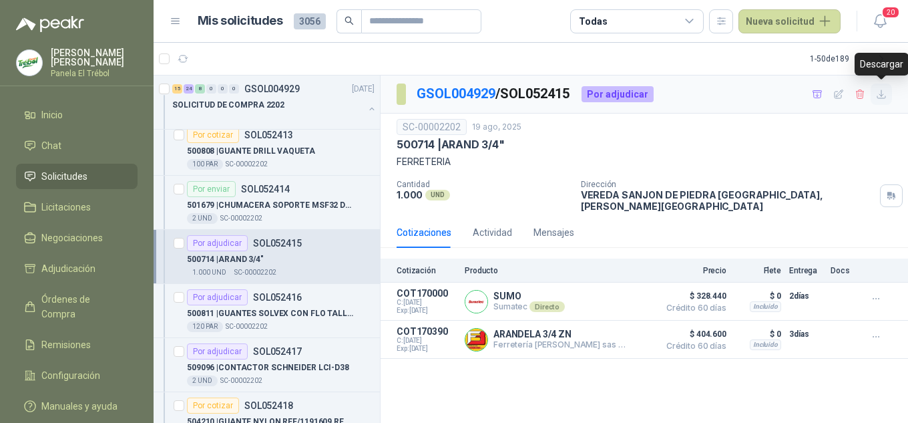
click at [882, 94] on icon "button" at bounding box center [882, 94] width 8 height 8
click at [286, 317] on p "500811 | GUANTES SOLVEX CON FLO TALLA 10" at bounding box center [270, 313] width 166 height 13
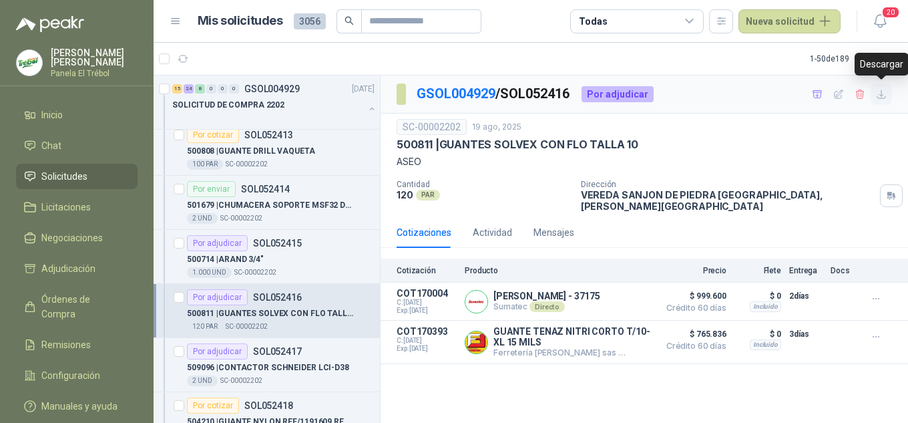
click at [876, 90] on icon "button" at bounding box center [881, 94] width 11 height 11
click at [268, 363] on p "509096 | CONTACTOR SCHNEIDER LCI-D38" at bounding box center [268, 367] width 162 height 13
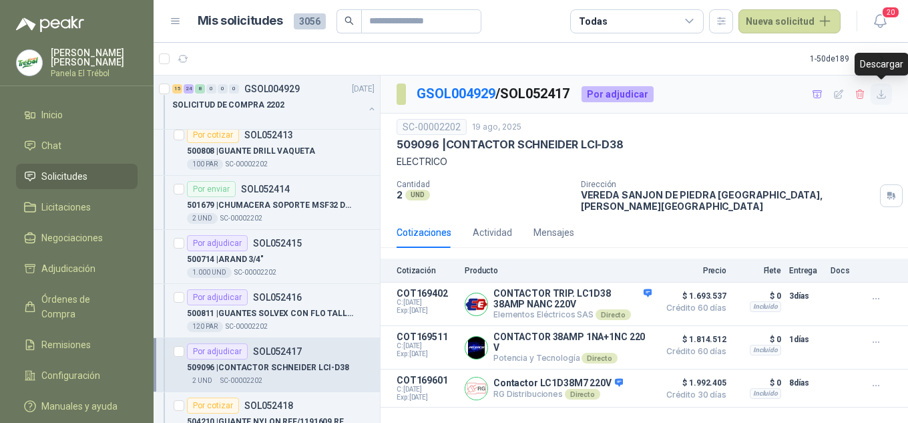
click at [884, 90] on icon "button" at bounding box center [881, 94] width 11 height 11
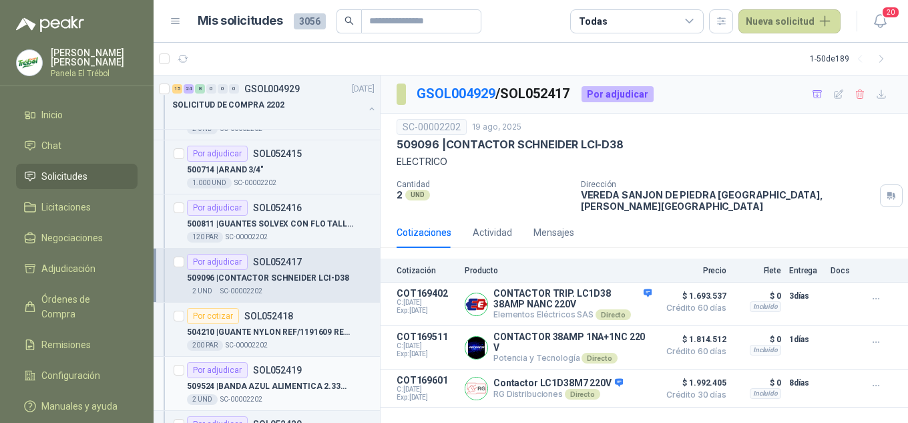
scroll to position [2360, 0]
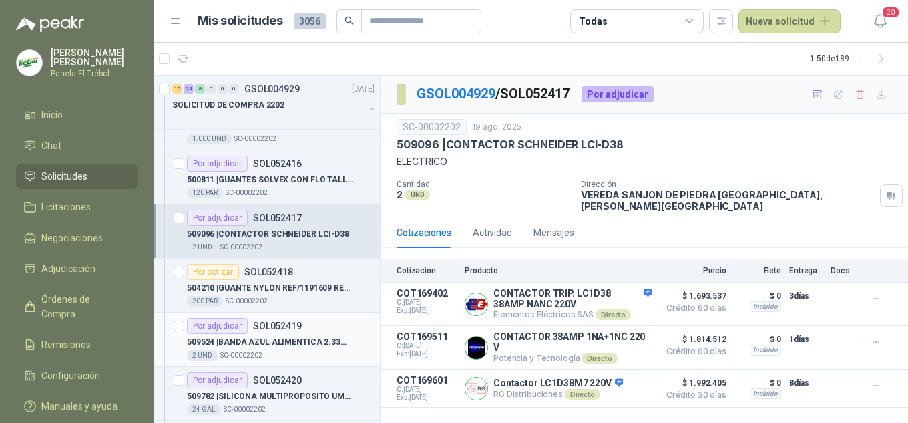
click at [263, 333] on div "Por adjudicar SOL052419" at bounding box center [244, 326] width 115 height 16
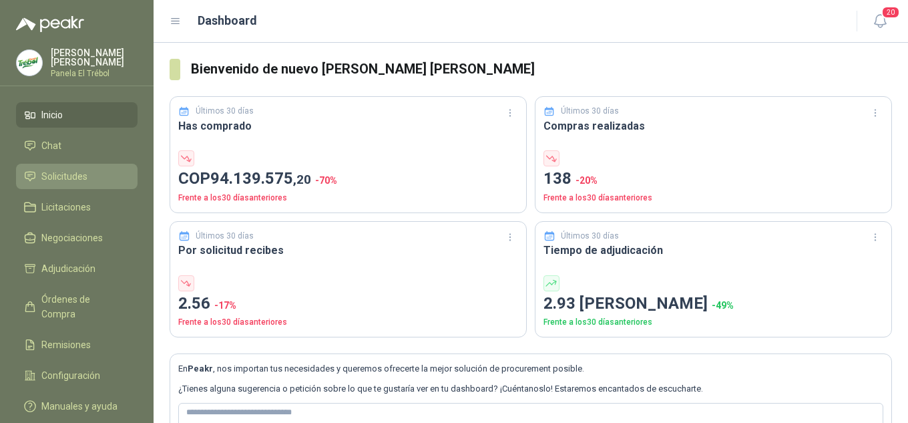
click at [55, 182] on span "Solicitudes" at bounding box center [64, 176] width 46 height 15
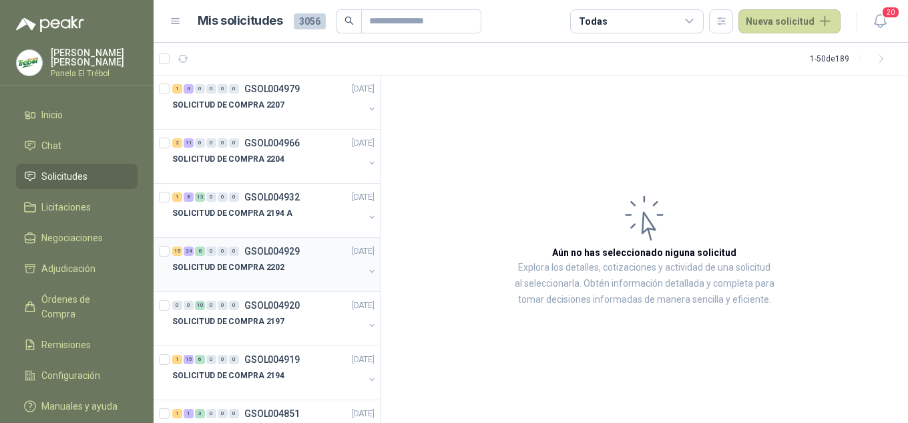
click at [367, 271] on button "button" at bounding box center [372, 271] width 11 height 11
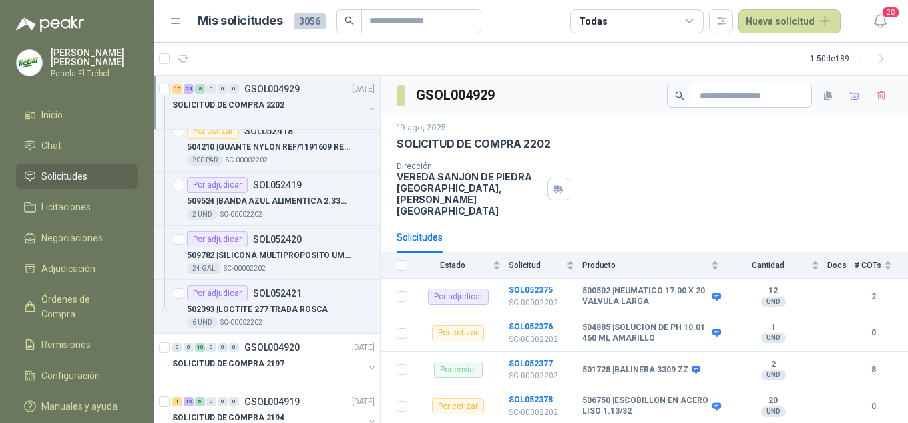
scroll to position [2538, 0]
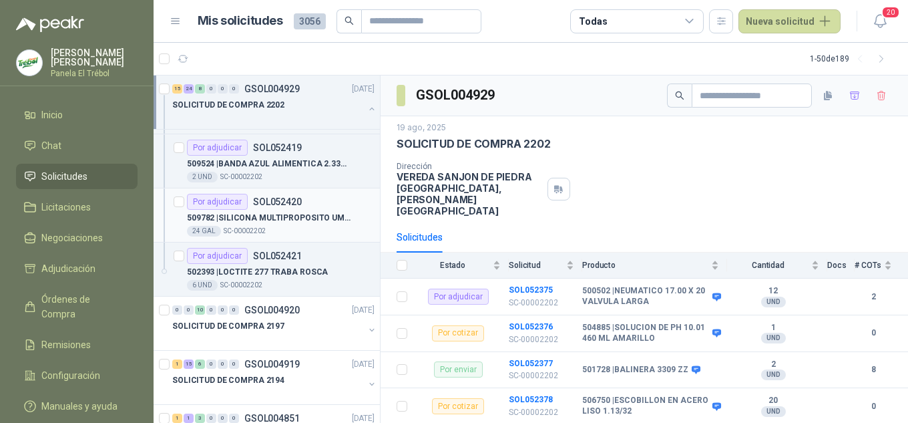
click at [244, 212] on p "509782 | SILICONA MULTIPROPOSITO UMP 830 FRIXO GRADO ALIMENTICIO" at bounding box center [270, 218] width 166 height 13
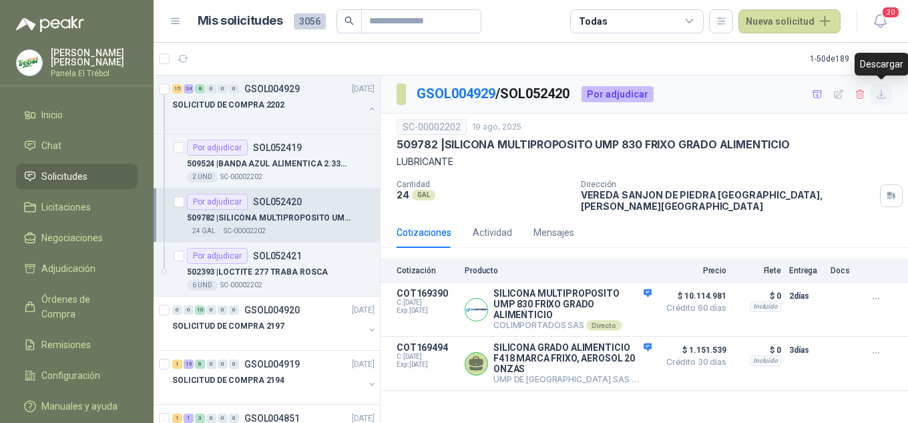
click at [881, 96] on icon "button" at bounding box center [881, 94] width 11 height 11
click at [262, 271] on p "502393 | LOCTITE 277 TRABA ROSCA" at bounding box center [257, 272] width 141 height 13
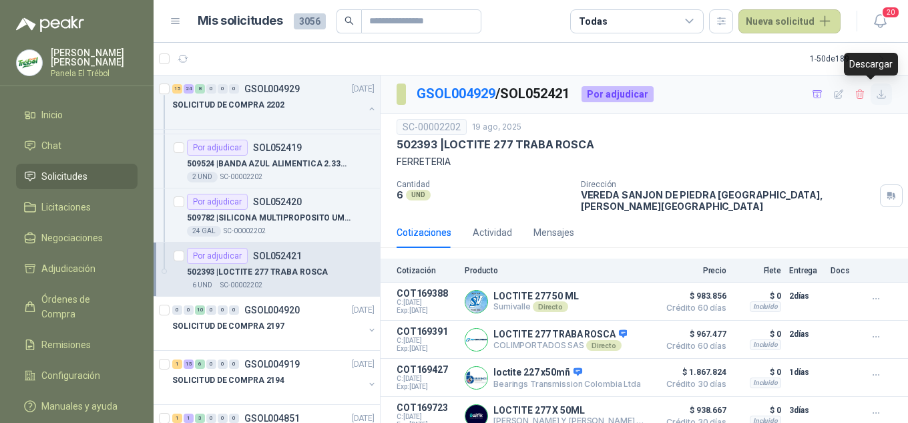
click at [878, 98] on icon "button" at bounding box center [882, 94] width 8 height 8
